Goal: Information Seeking & Learning: Find specific fact

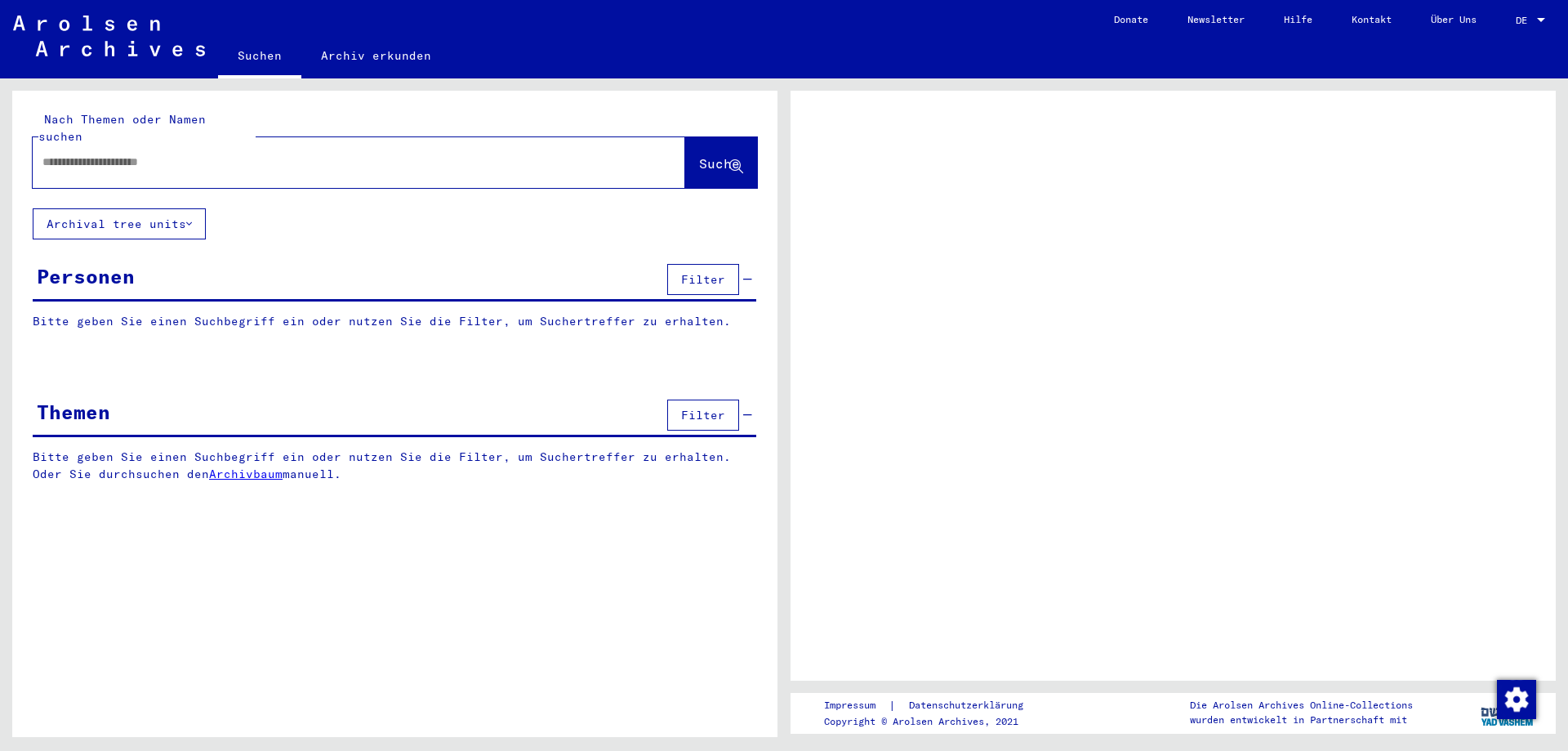
click at [1536, 15] on div at bounding box center [1541, 20] width 14 height 12
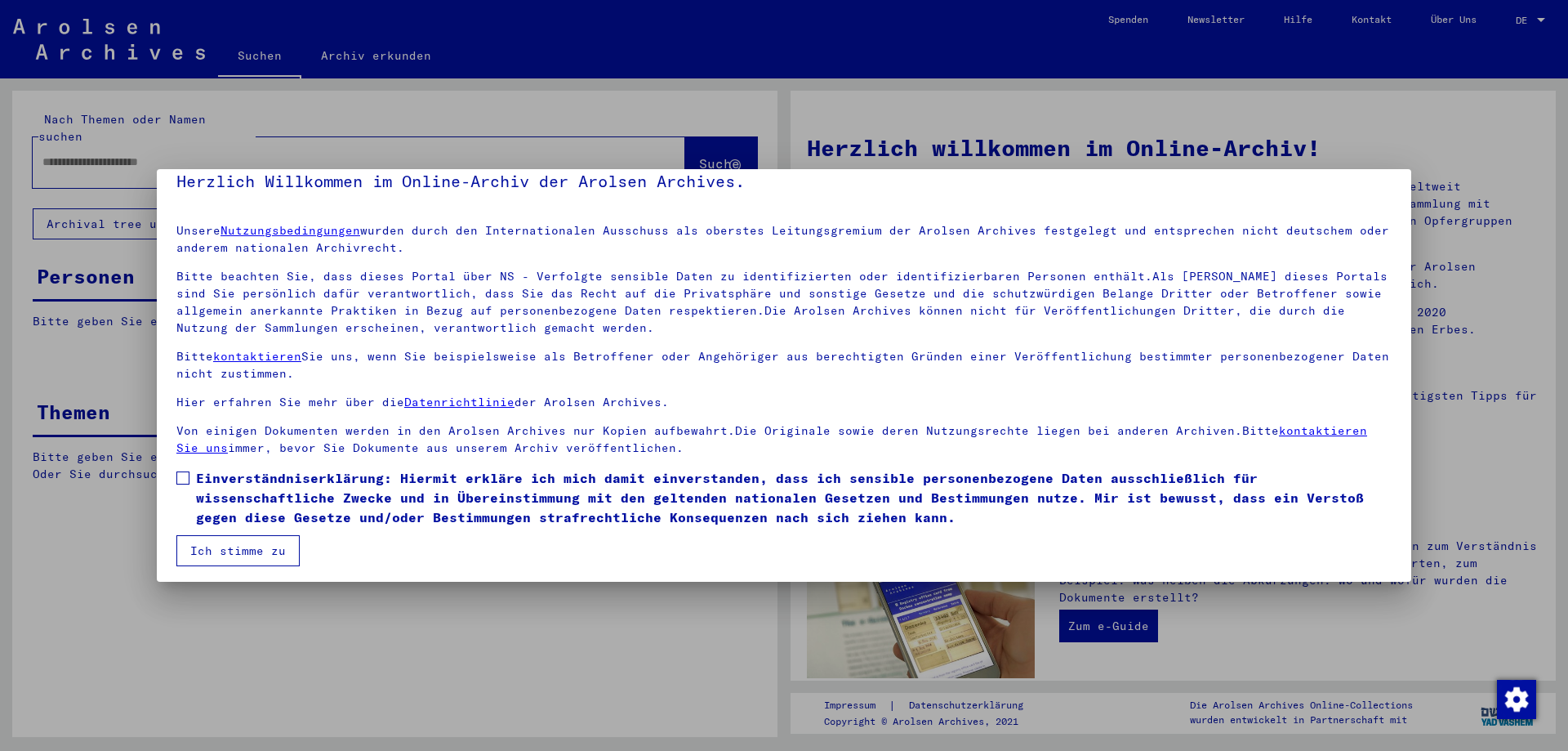
scroll to position [24, 0]
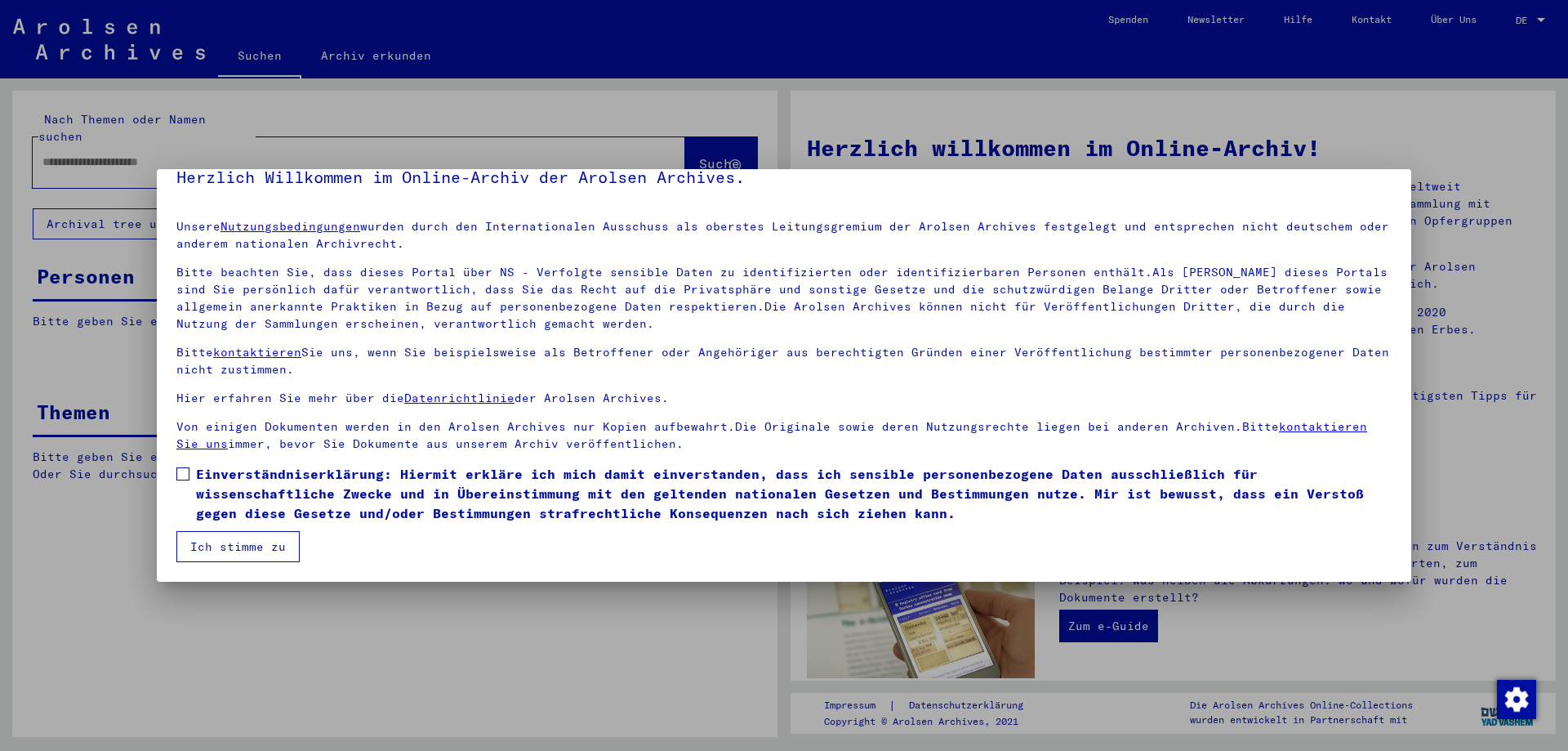
click at [253, 545] on button "Ich stimme zu" at bounding box center [238, 546] width 124 height 31
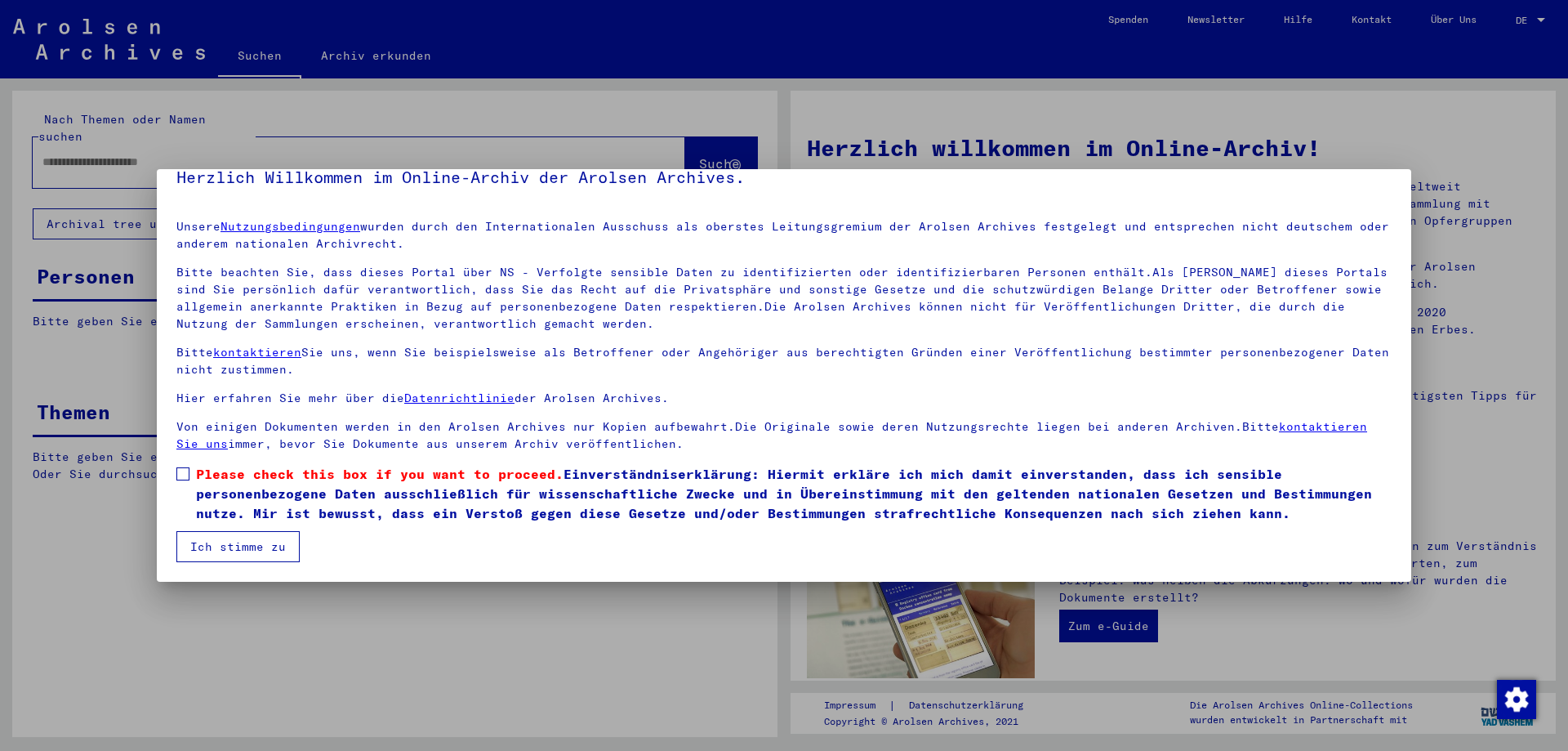
click at [181, 478] on span at bounding box center [183, 474] width 13 height 13
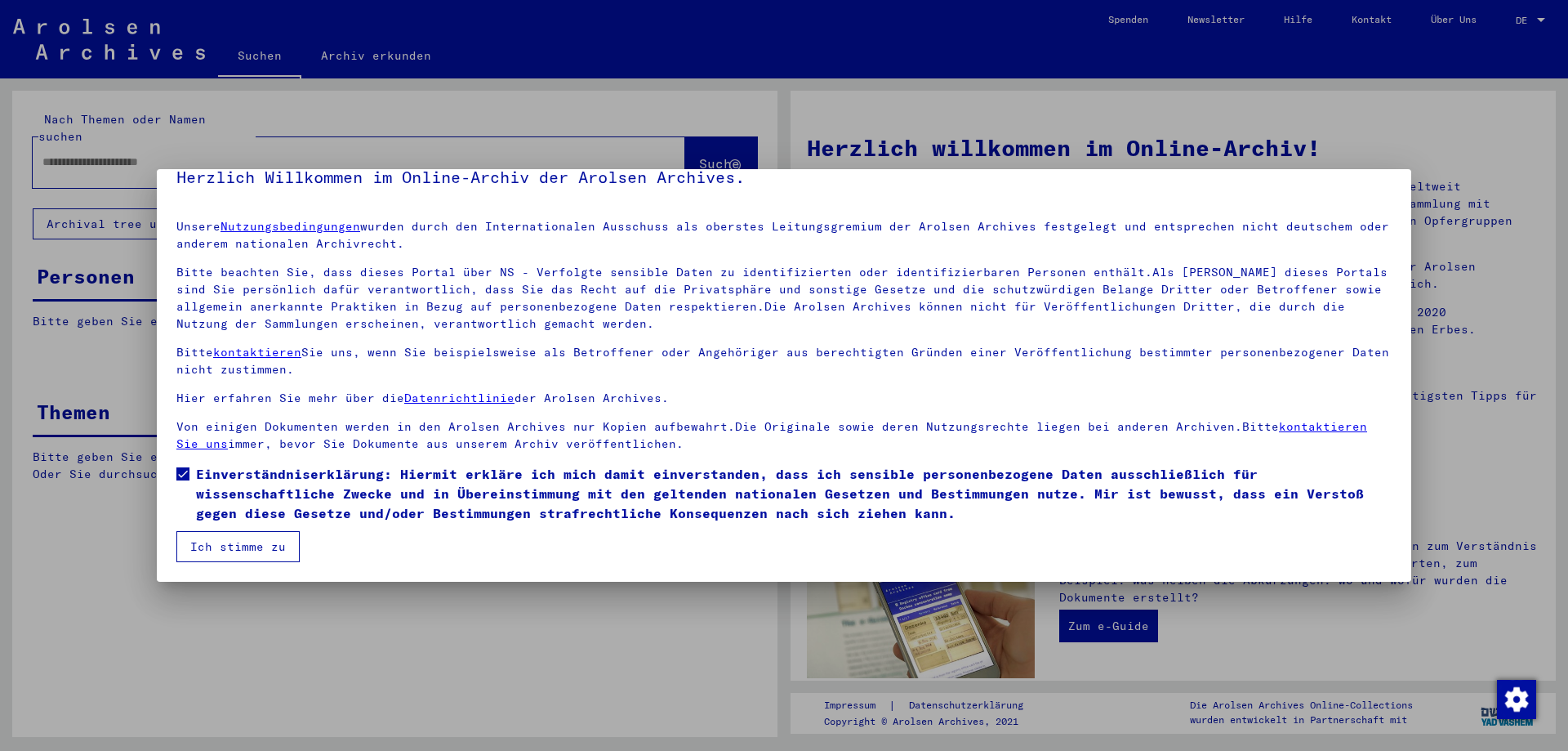
click at [213, 533] on button "Ich stimme zu" at bounding box center [238, 546] width 124 height 31
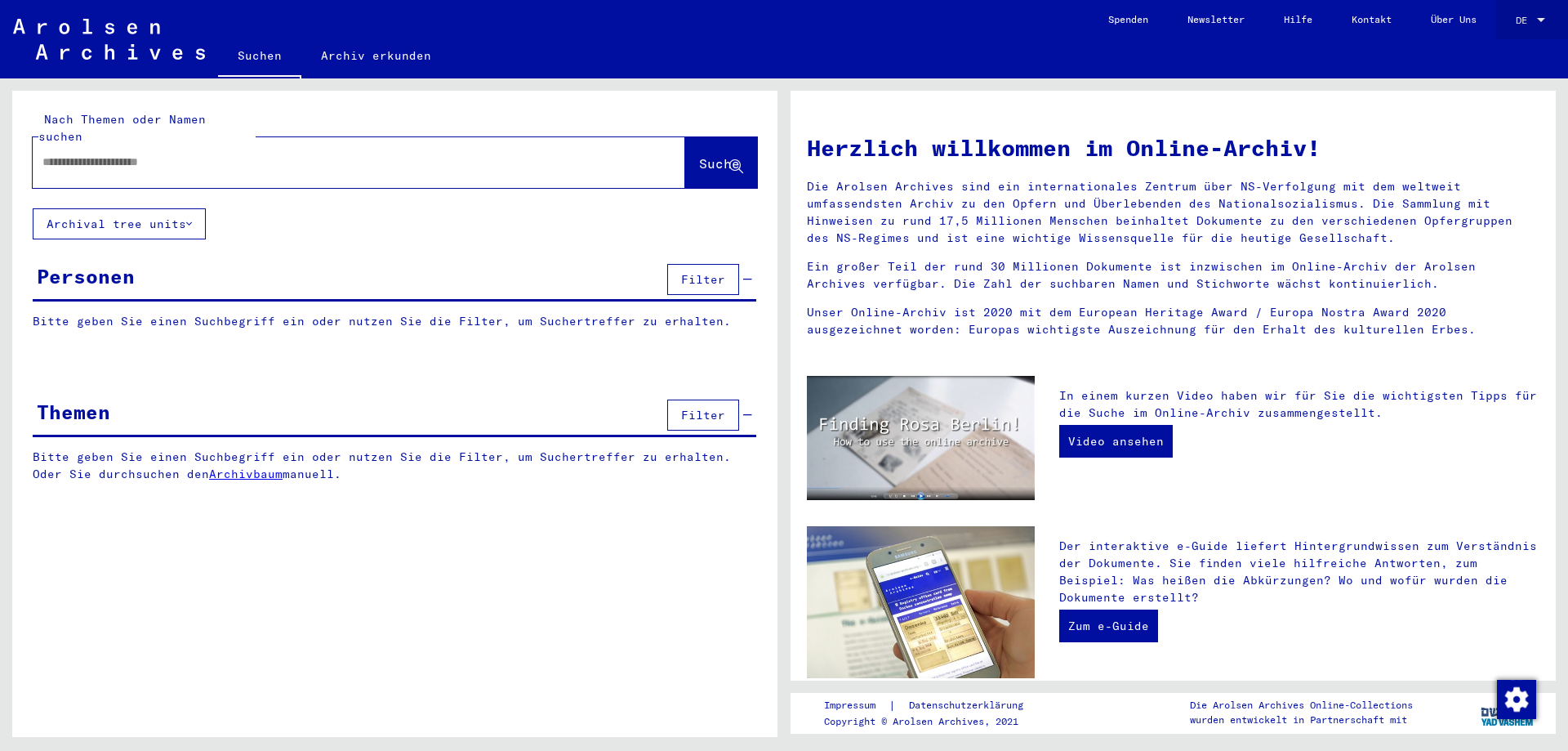
click at [1516, 15] on span "DE" at bounding box center [1525, 20] width 18 height 12
click at [1515, 23] on span "English" at bounding box center [1499, 29] width 40 height 13
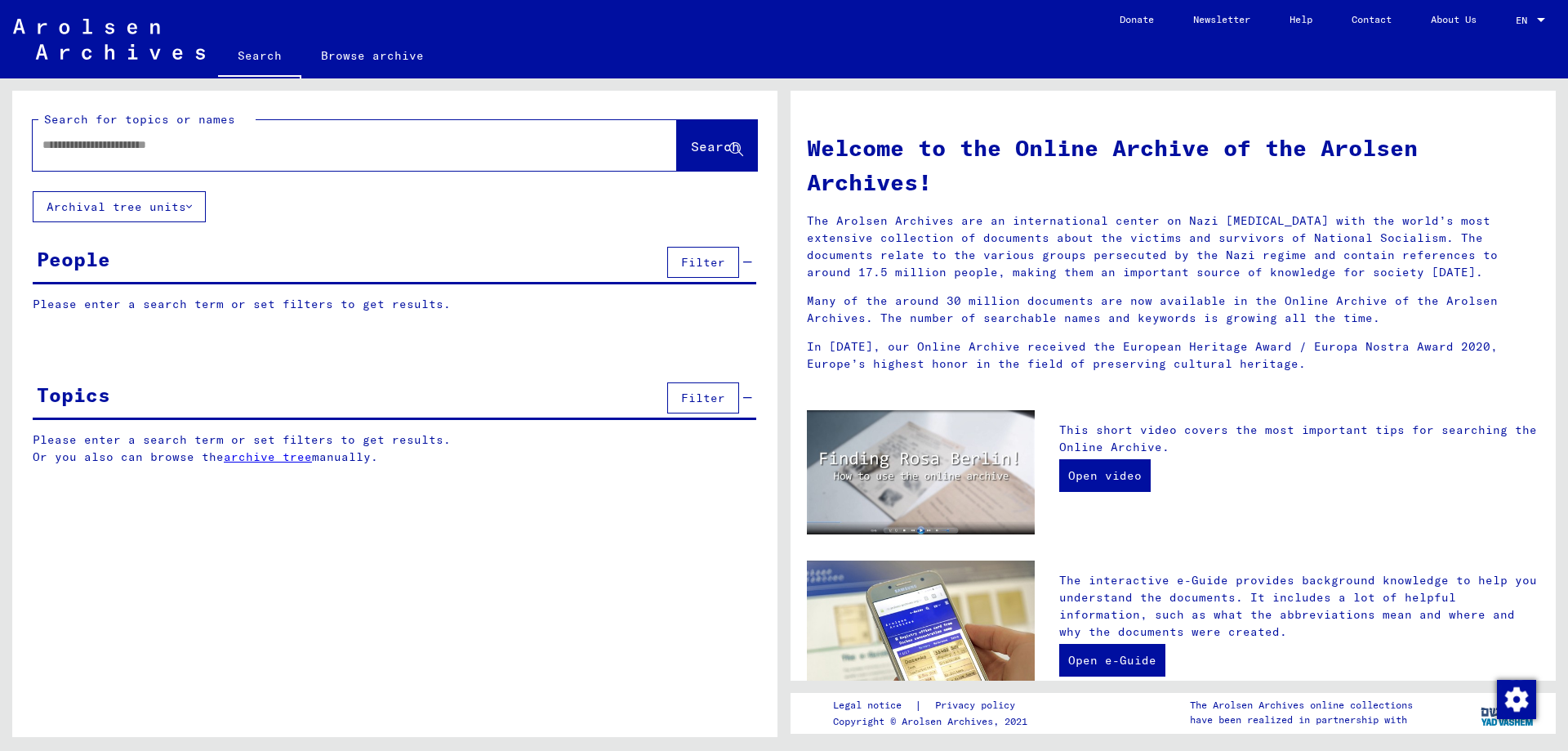
click at [229, 138] on input "text" at bounding box center [335, 144] width 586 height 17
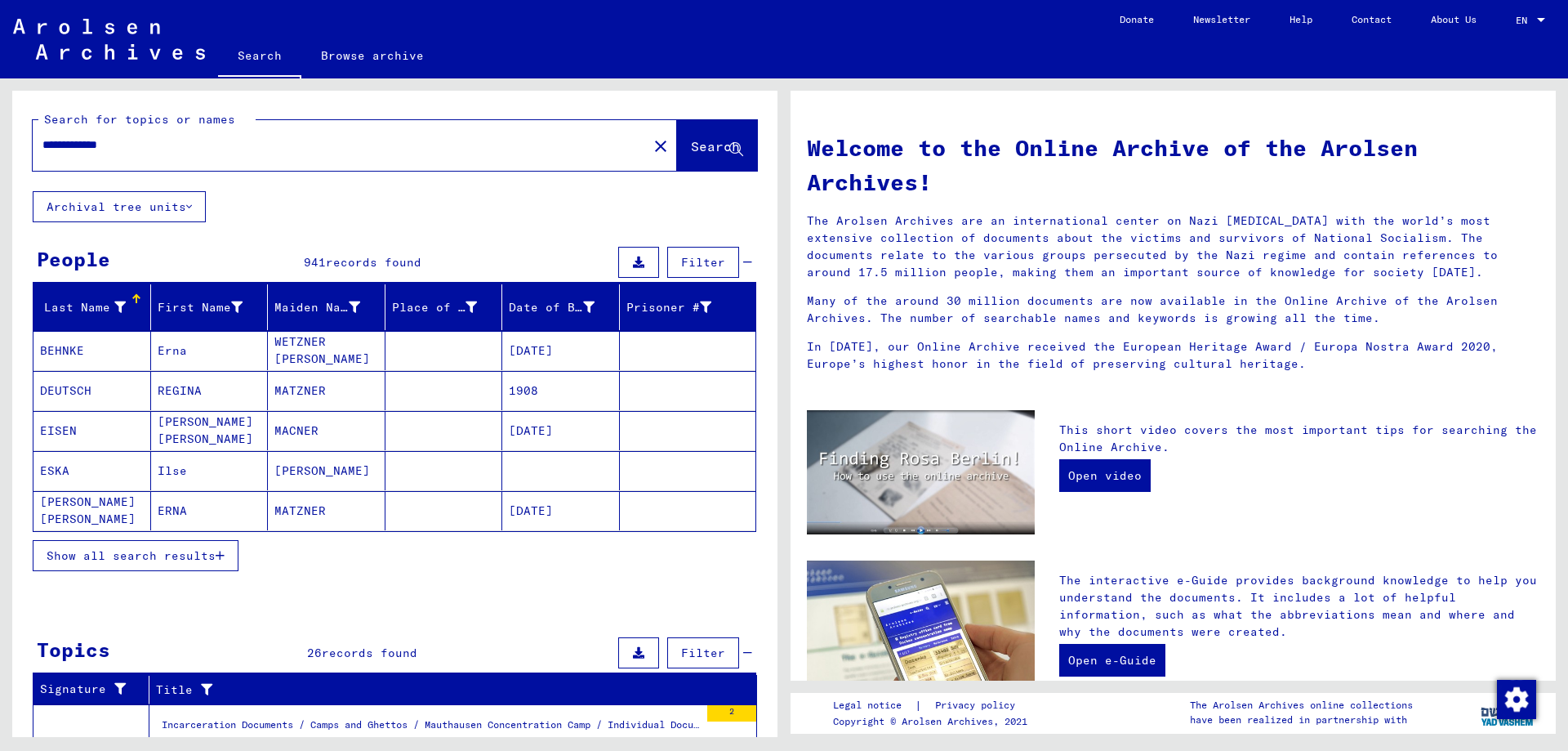
type input "**********"
click at [678, 134] on button "Search" at bounding box center [717, 145] width 80 height 51
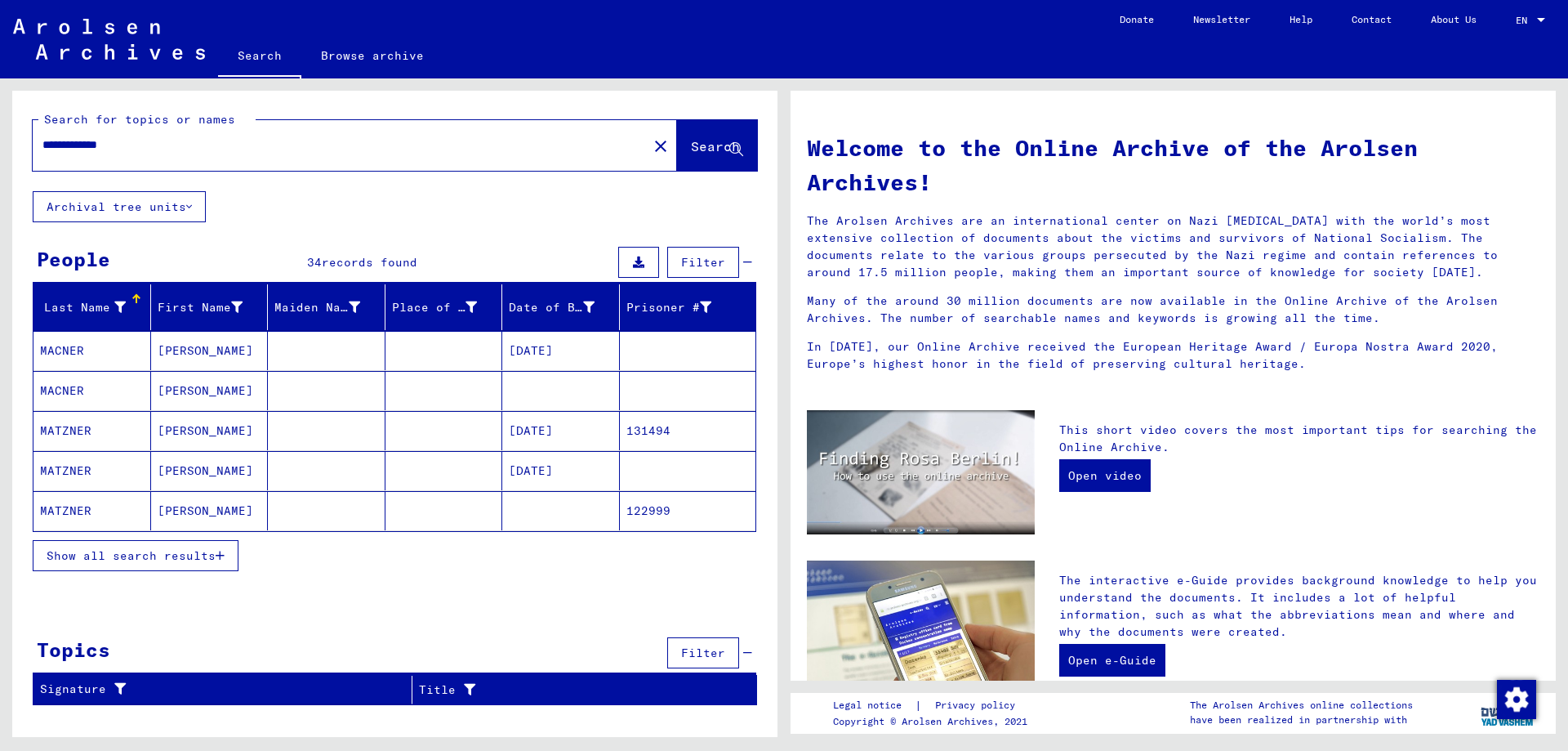
click at [161, 557] on span "Show all search results" at bounding box center [131, 555] width 169 height 14
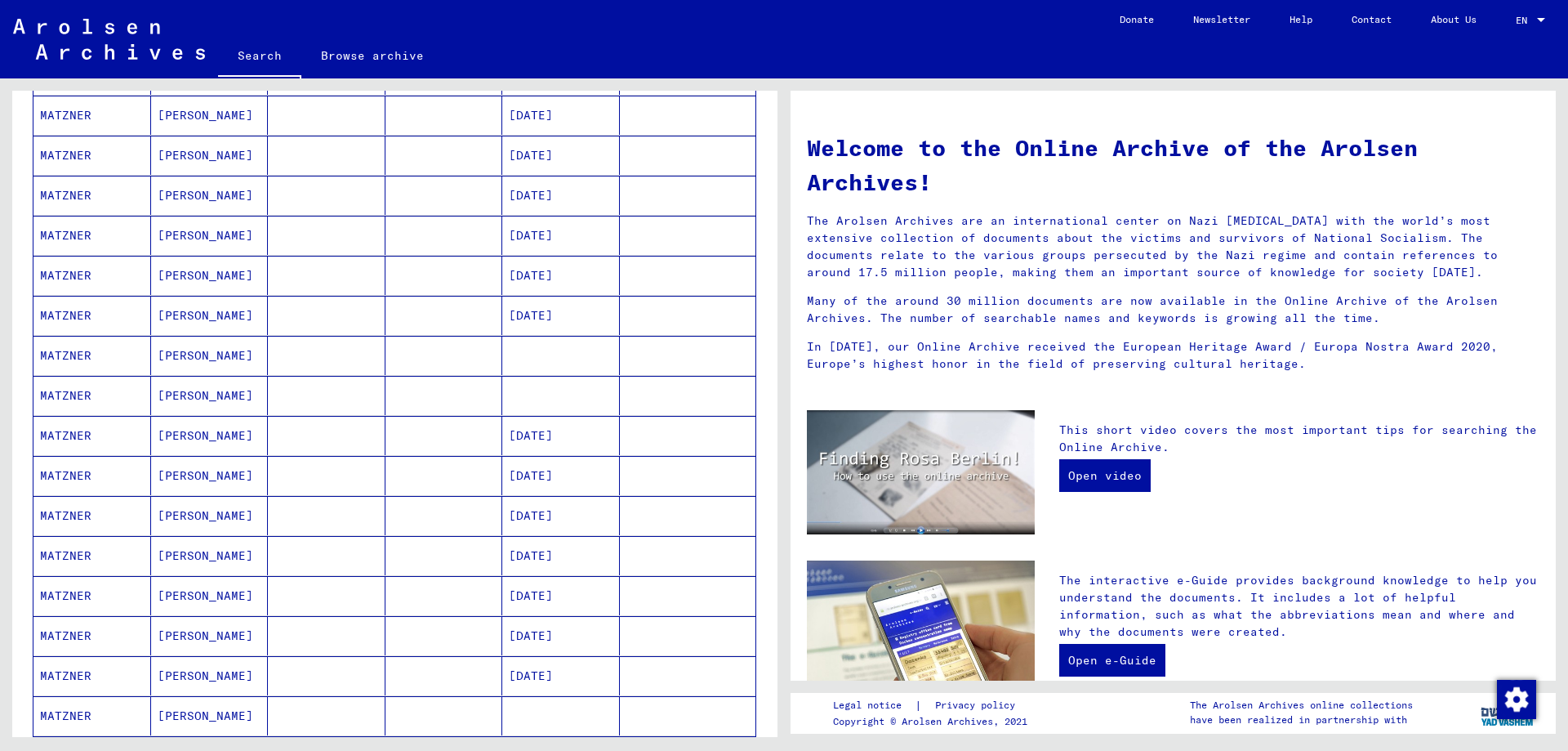
scroll to position [149, 0]
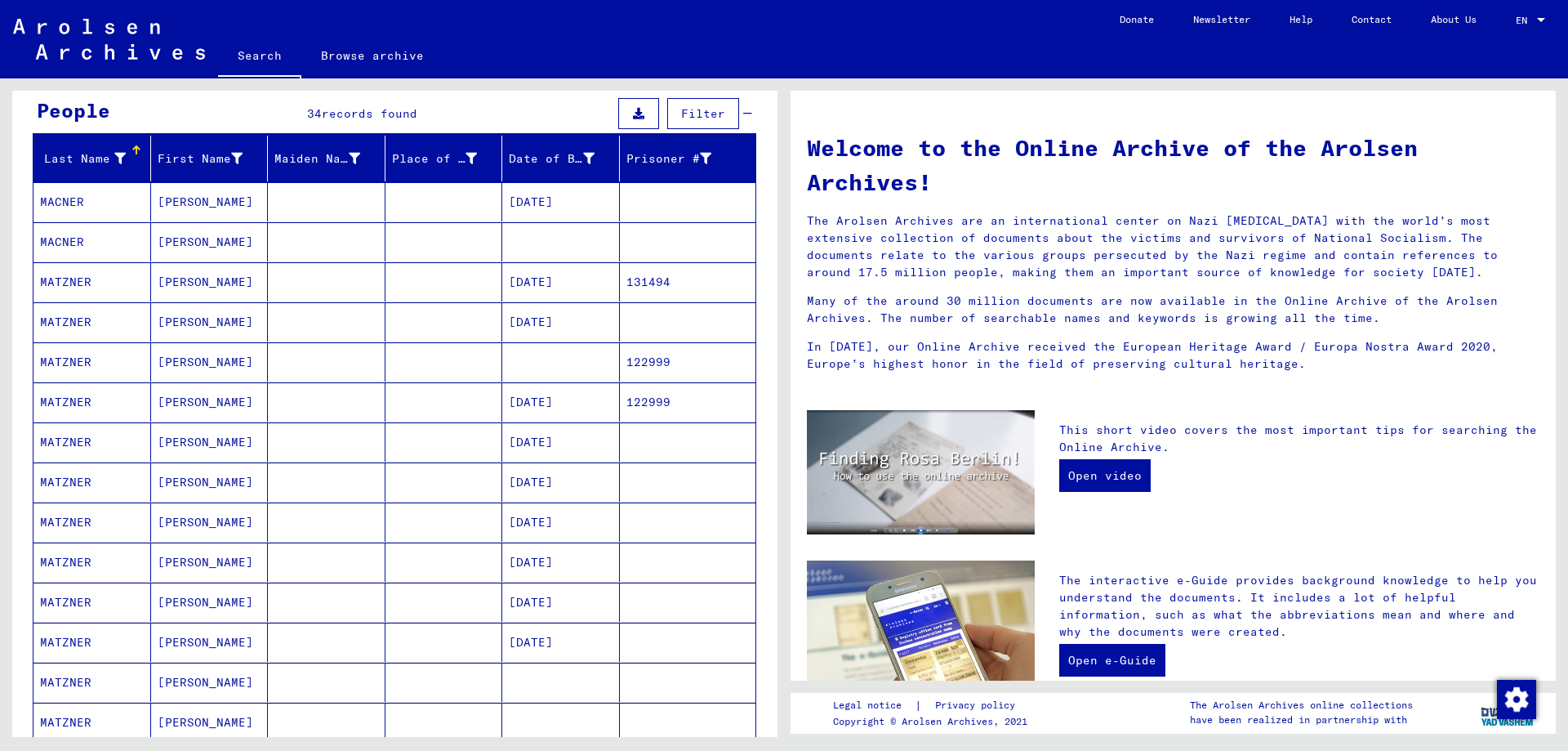
drag, startPoint x: 180, startPoint y: 202, endPoint x: 63, endPoint y: 204, distance: 117.0
drag, startPoint x: 63, startPoint y: 204, endPoint x: 181, endPoint y: 196, distance: 118.3
click at [181, 196] on mat-cell "[PERSON_NAME]" at bounding box center [209, 201] width 117 height 39
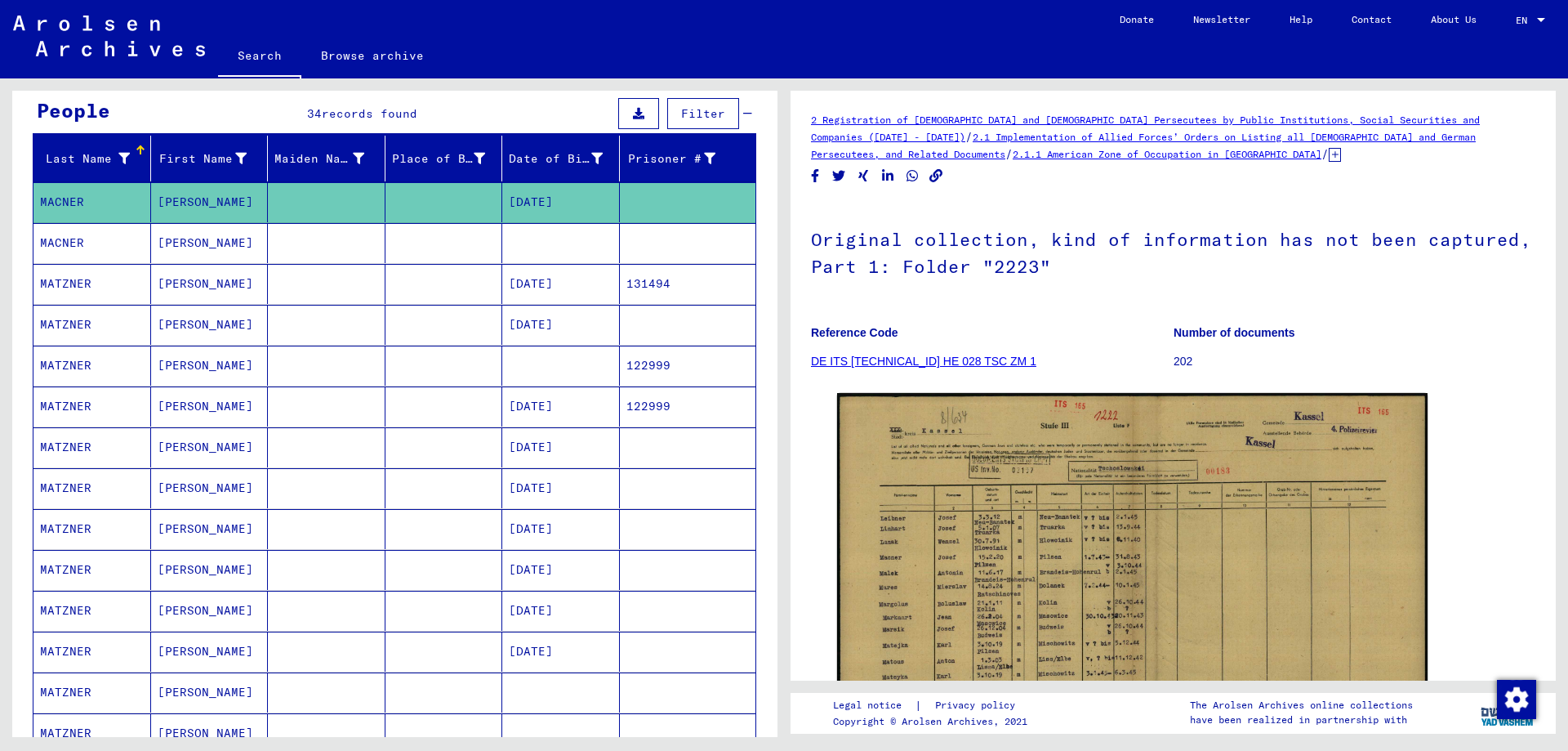
click at [926, 357] on link "DE ITS [TECHNICAL_ID] HE 028 TSC ZM 1" at bounding box center [924, 361] width 226 height 13
click at [936, 366] on link "DE ITS [TECHNICAL_ID] HE 028 TSC ZM 1" at bounding box center [924, 361] width 226 height 13
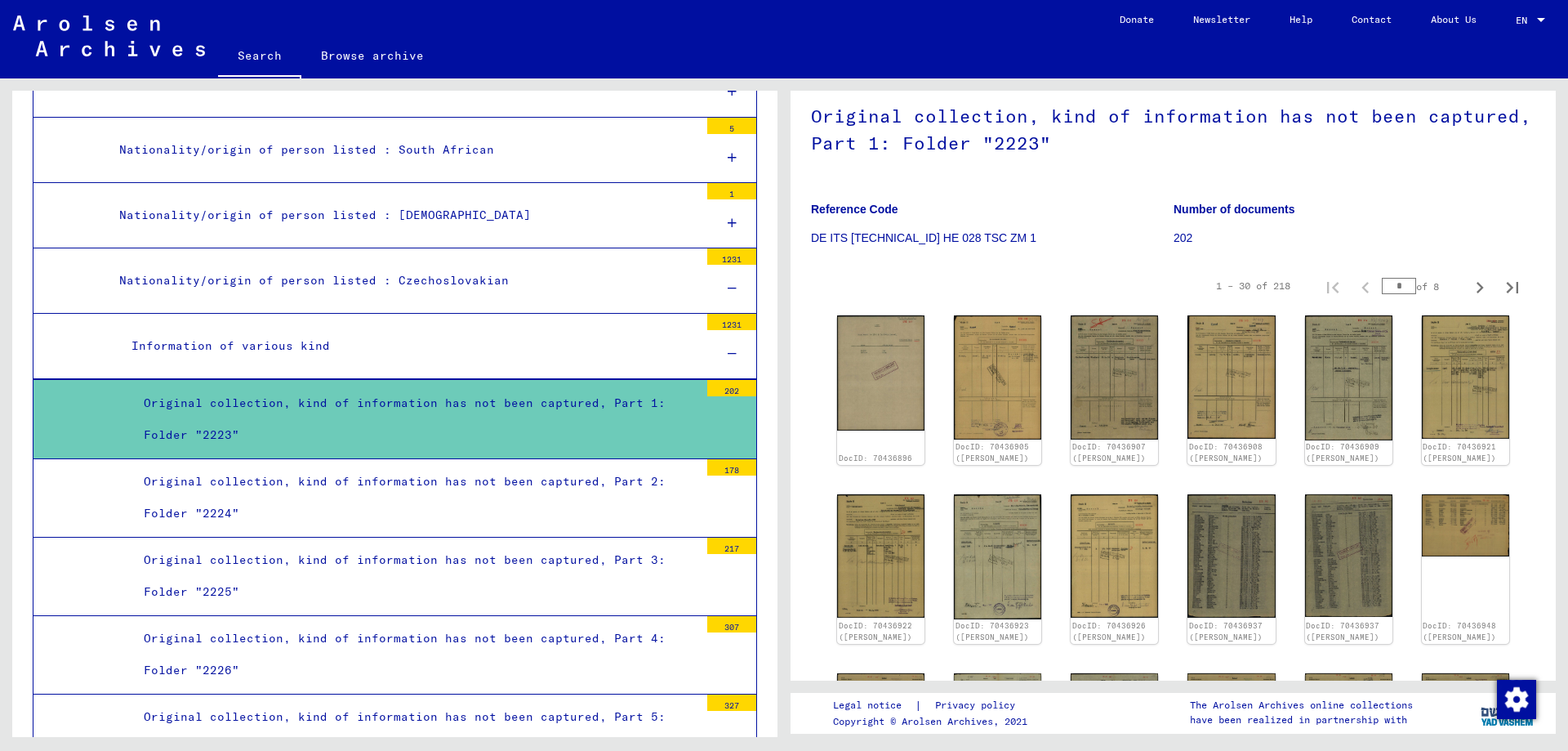
scroll to position [246, 0]
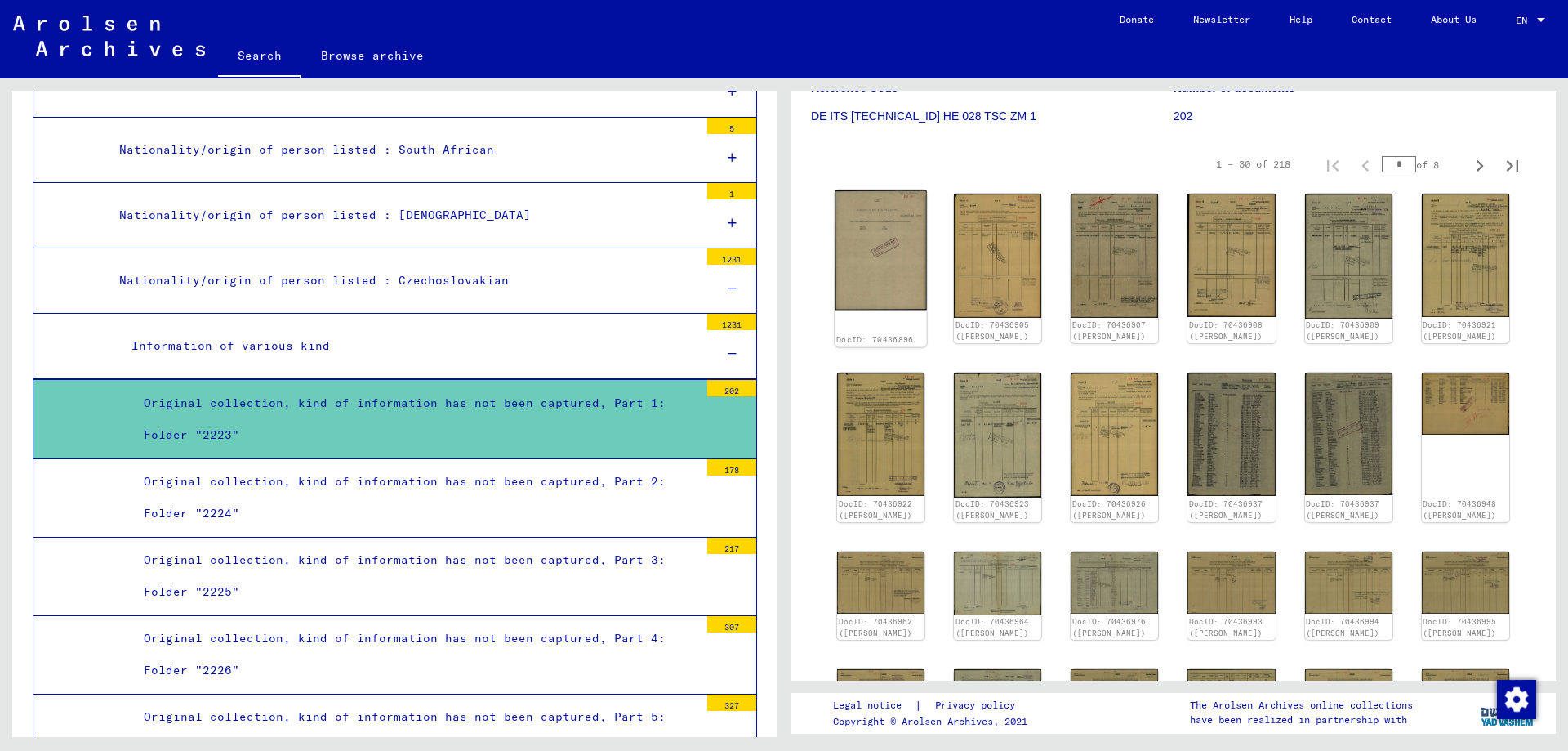
click at [867, 258] on img at bounding box center [881, 250] width 92 height 120
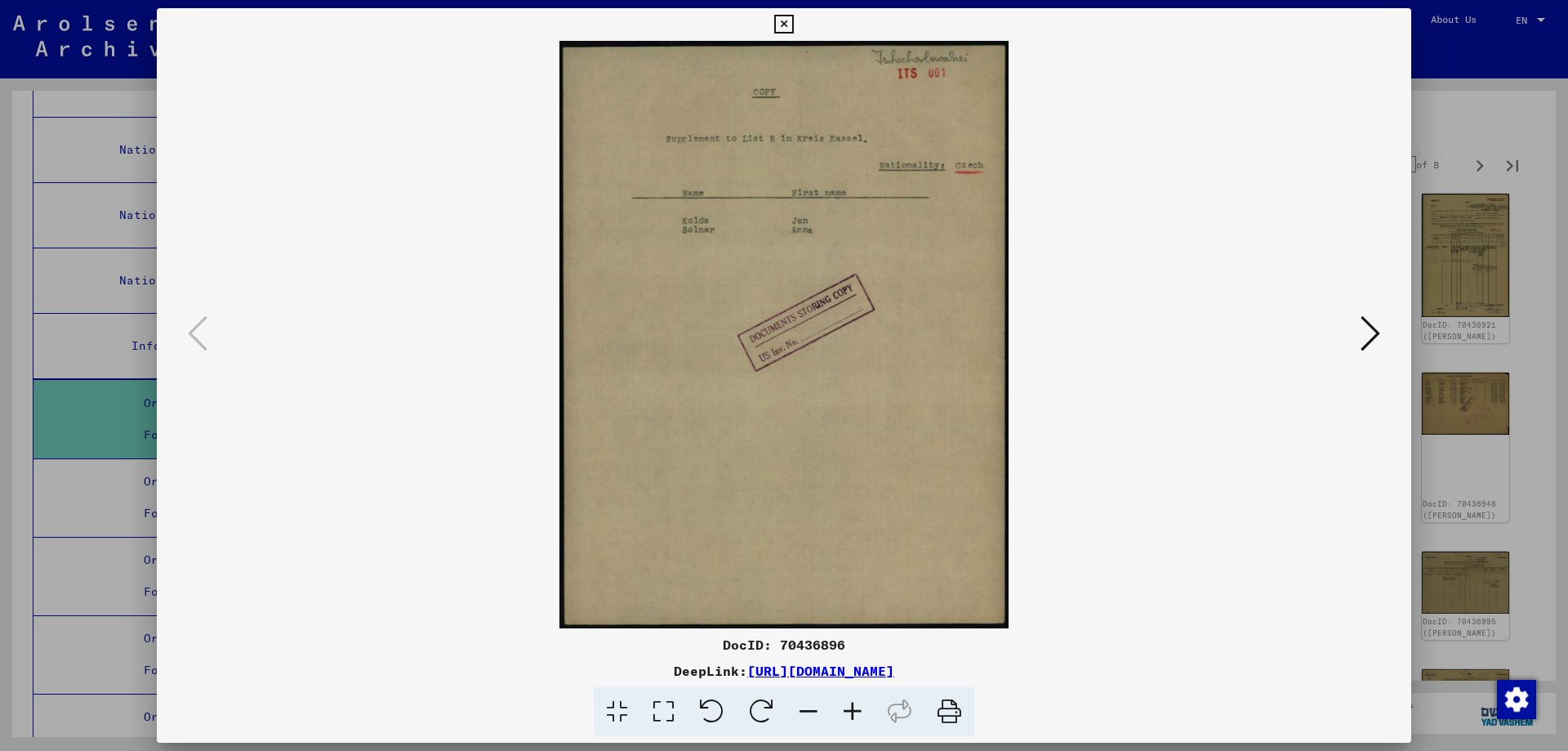
click at [1367, 335] on icon at bounding box center [1370, 333] width 20 height 39
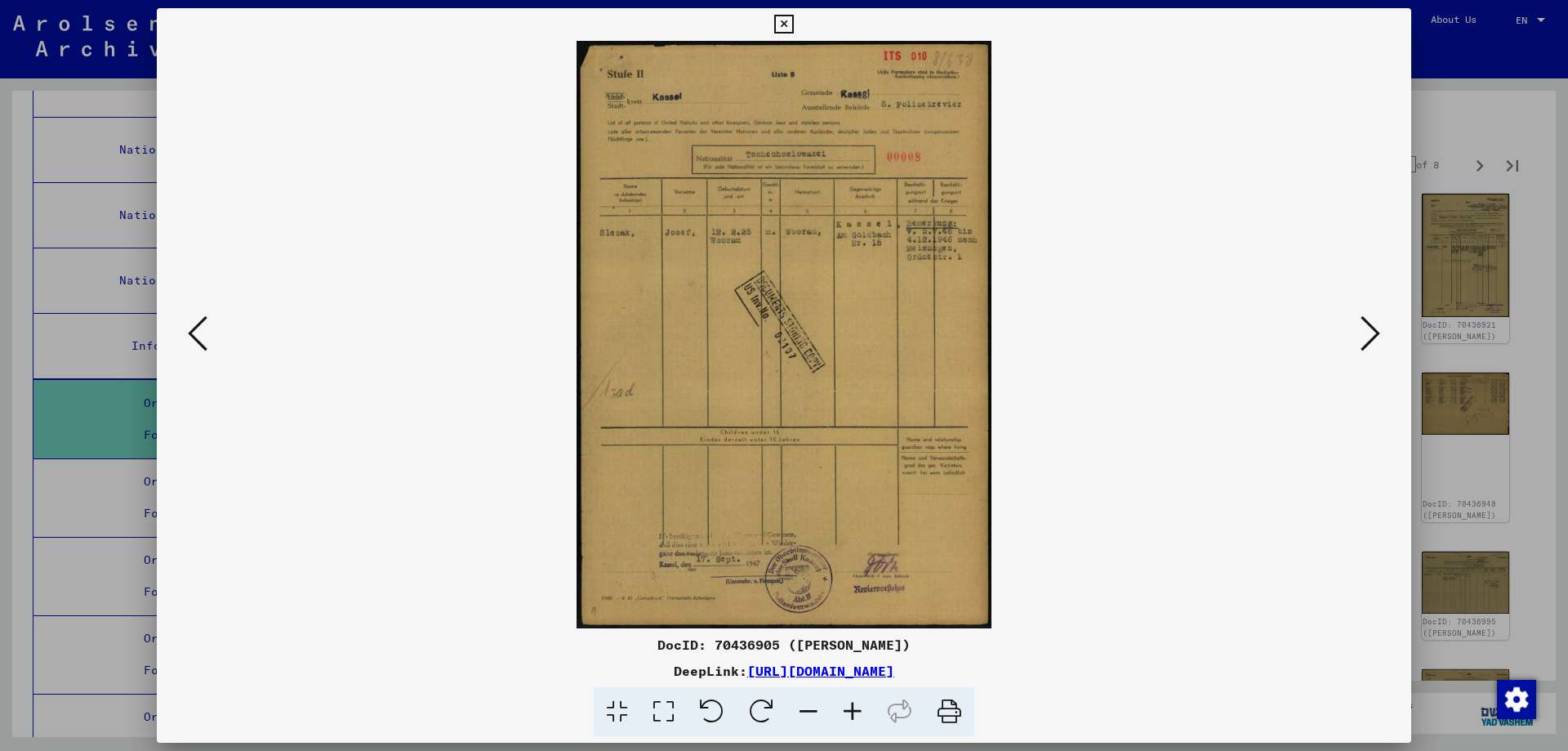
click at [1367, 335] on icon at bounding box center [1370, 333] width 20 height 39
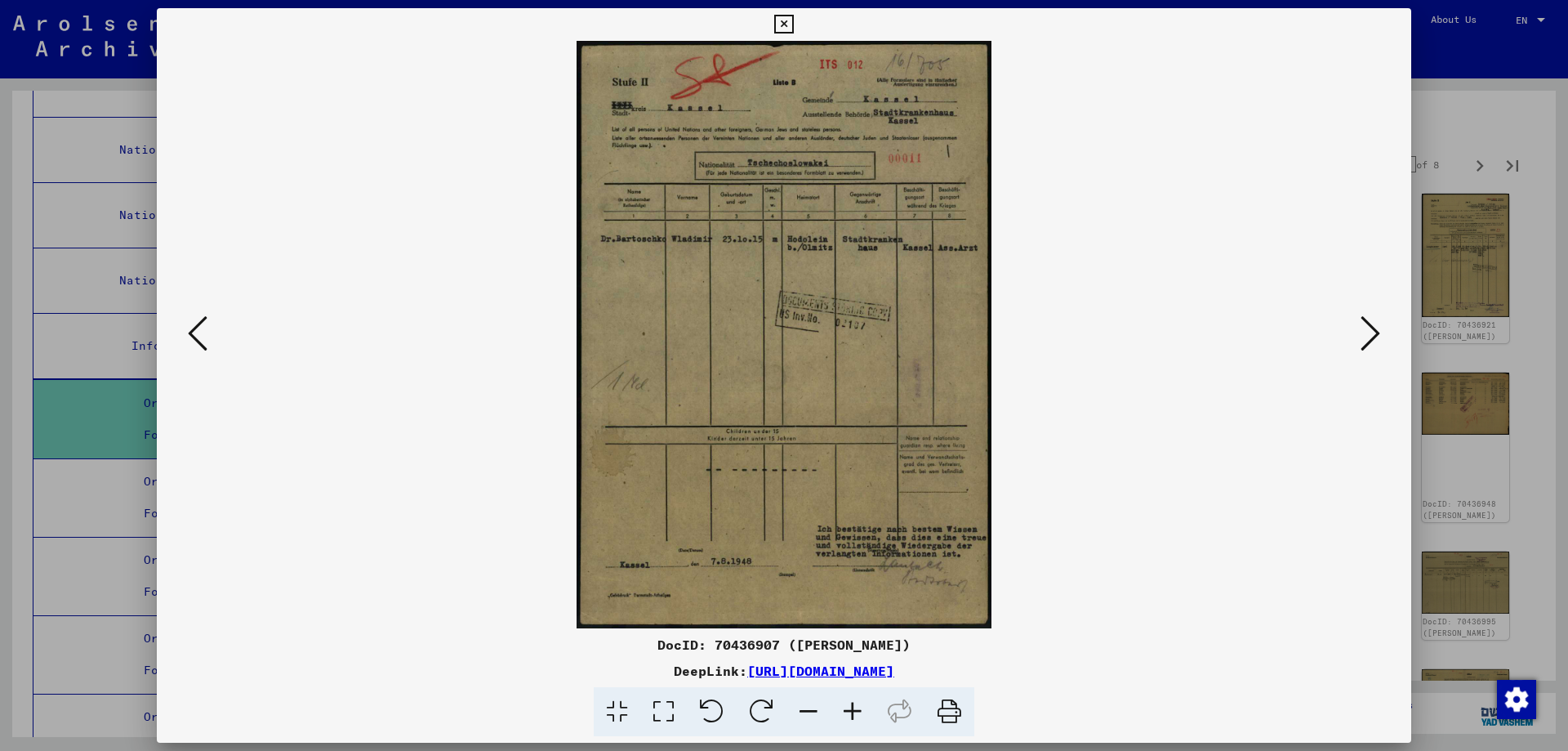
click at [1367, 335] on icon at bounding box center [1370, 333] width 20 height 39
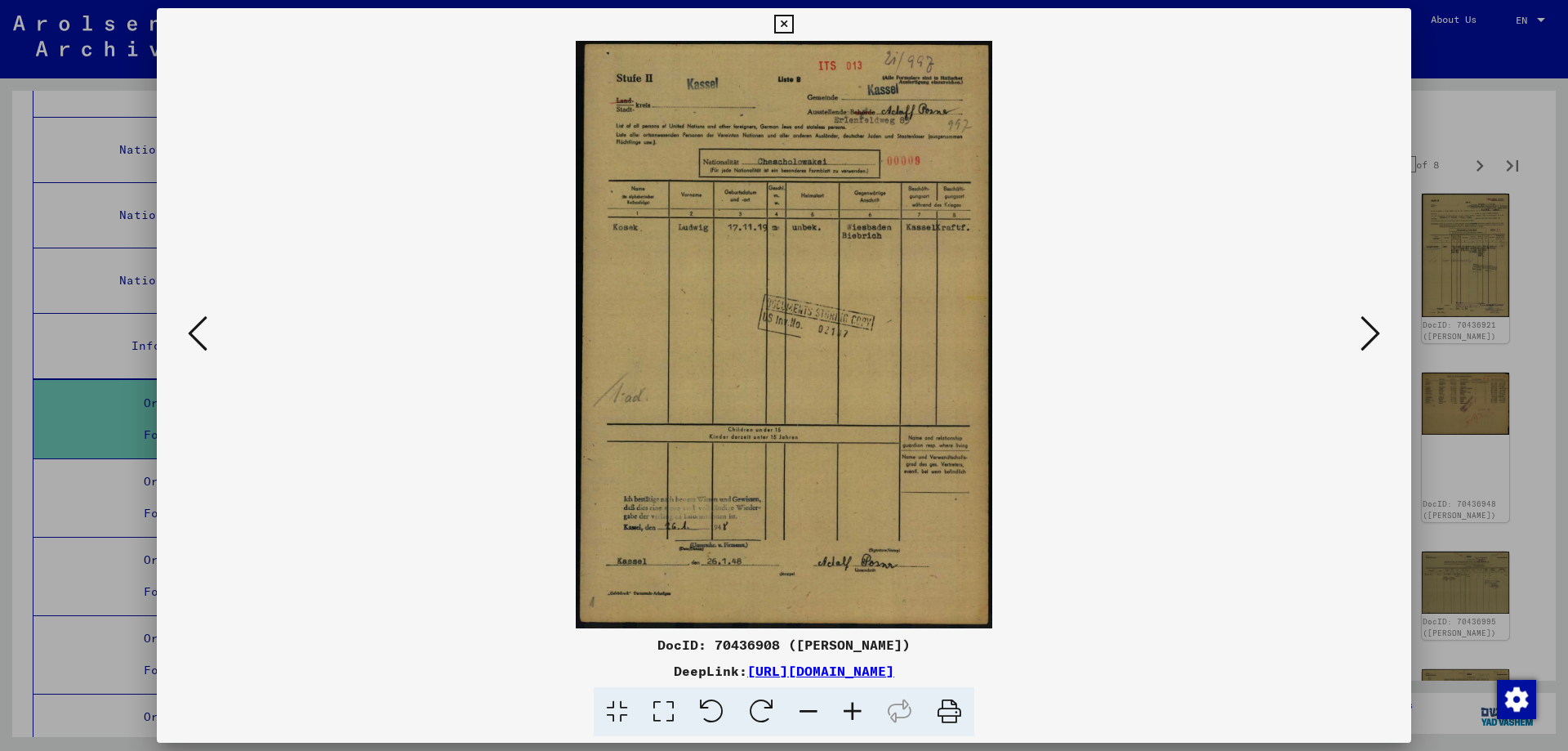
click at [1367, 335] on icon at bounding box center [1370, 333] width 20 height 39
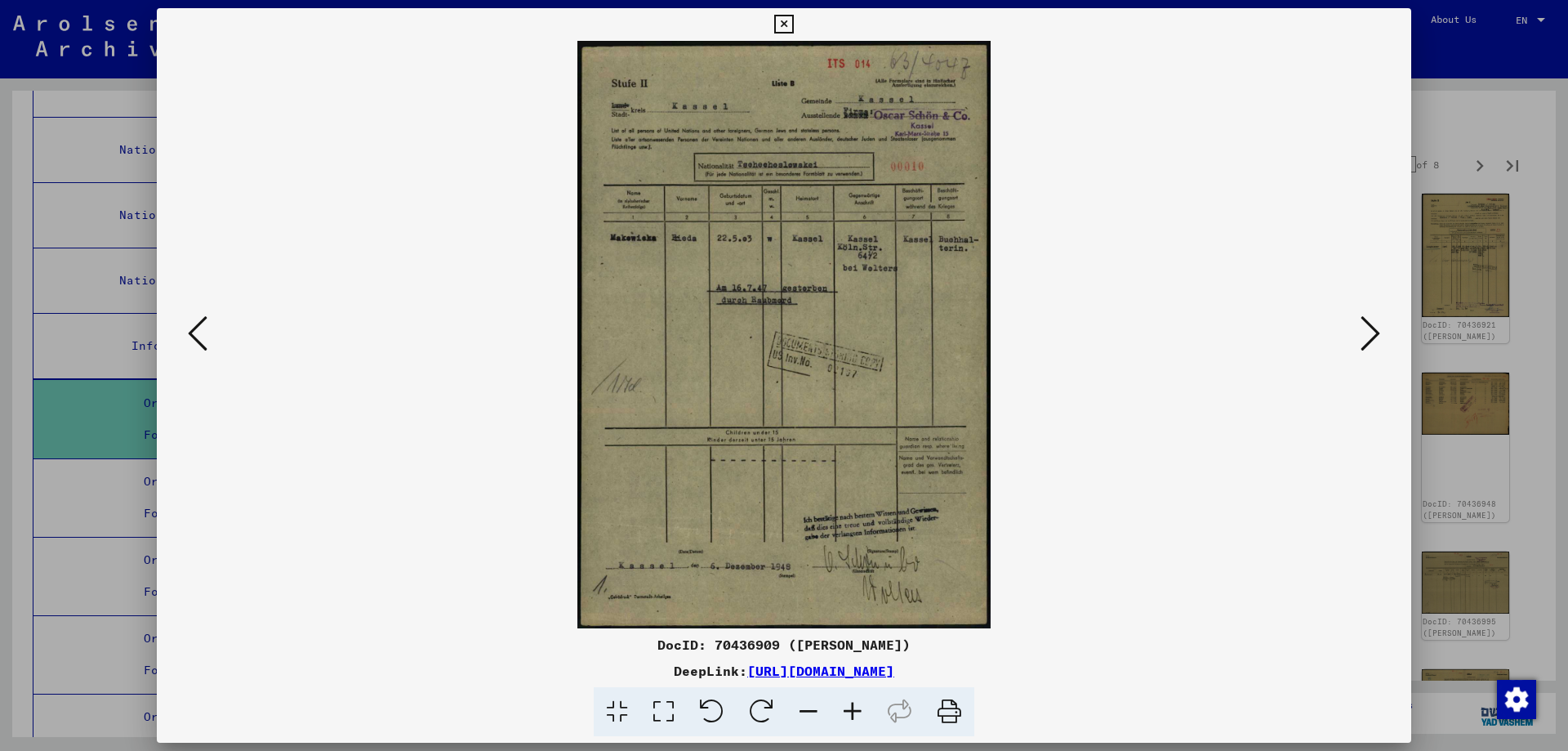
click at [1367, 335] on icon at bounding box center [1370, 333] width 20 height 39
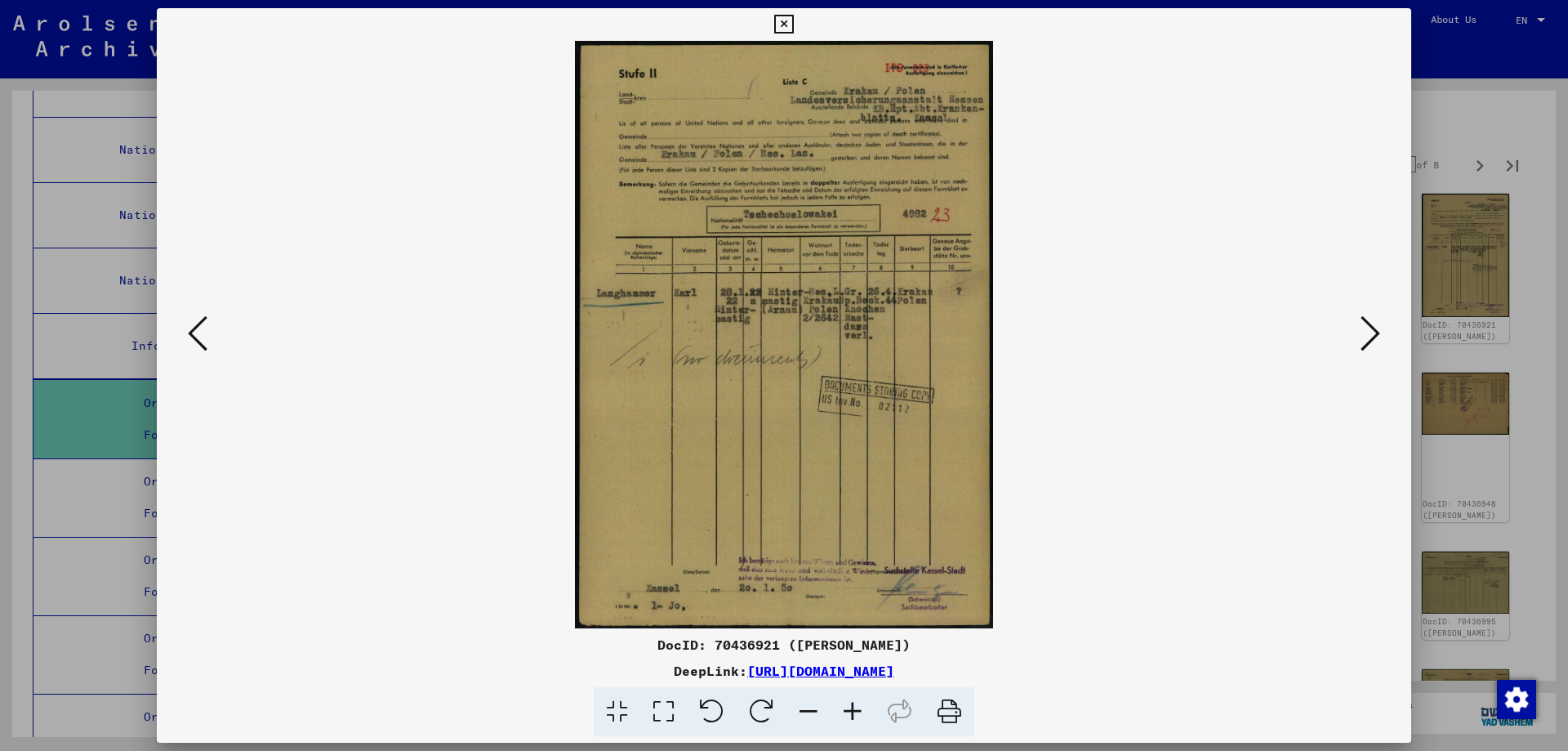
click at [1333, 146] on img at bounding box center [783, 334] width 1143 height 588
click at [788, 18] on icon at bounding box center [783, 24] width 19 height 20
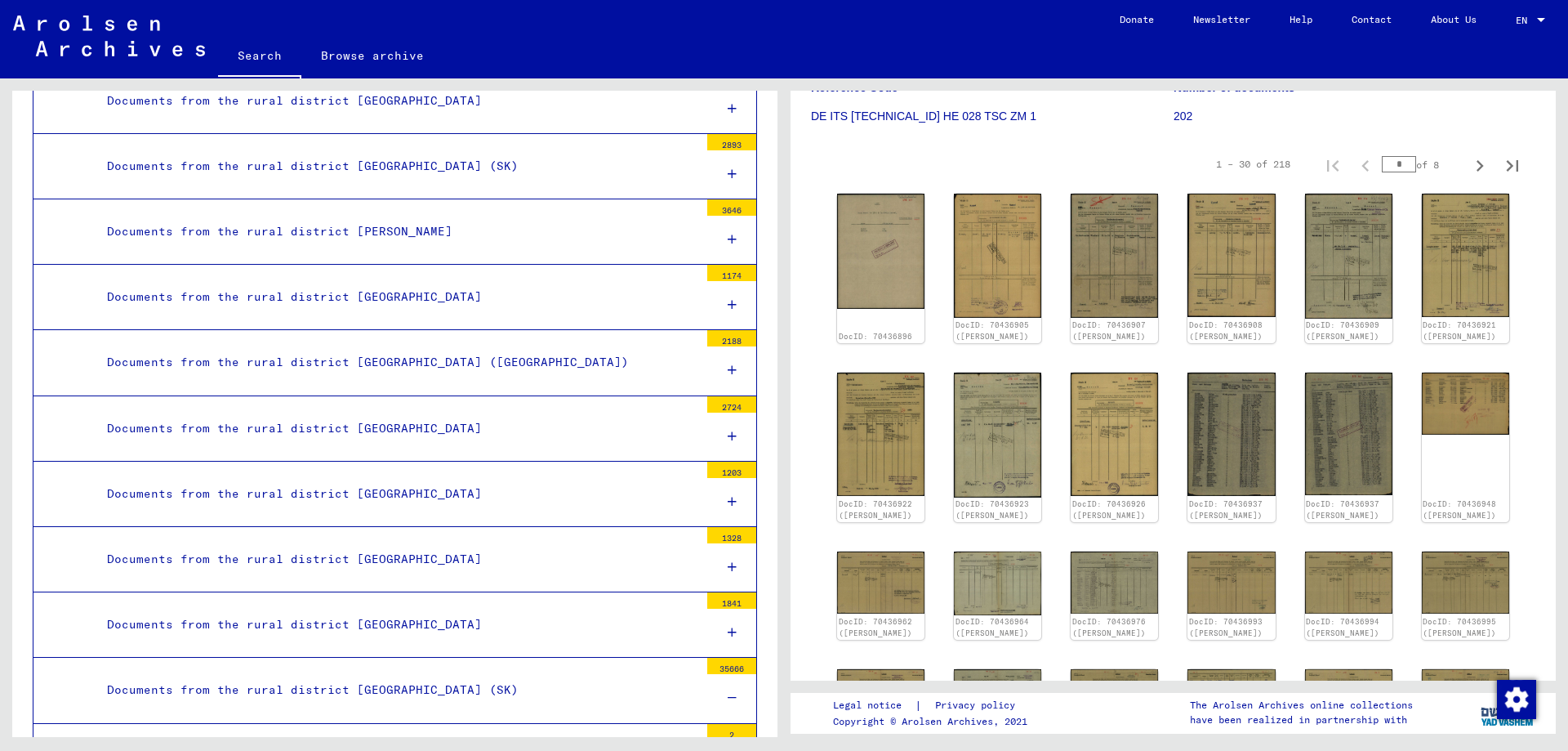
scroll to position [1785, 0]
